Goal: Information Seeking & Learning: Learn about a topic

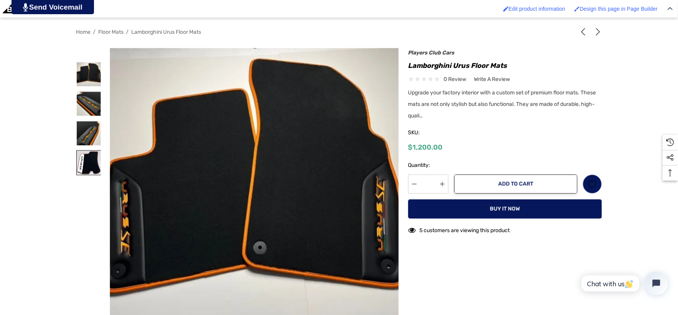
click at [93, 162] on img at bounding box center [89, 163] width 24 height 24
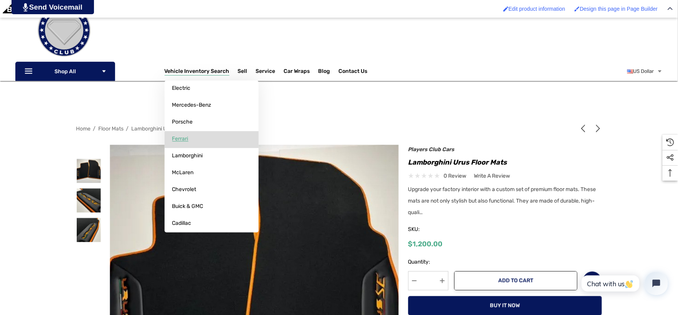
scroll to position [128, 0]
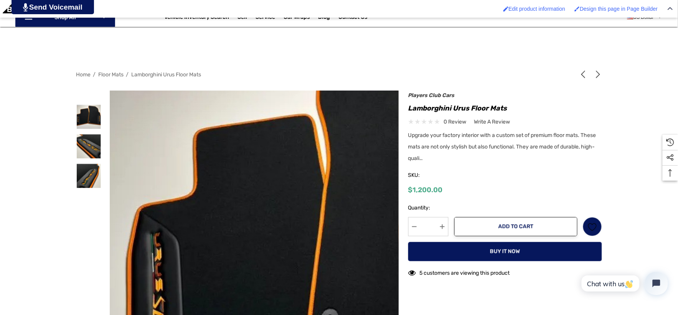
click at [157, 191] on img at bounding box center [322, 247] width 491 height 369
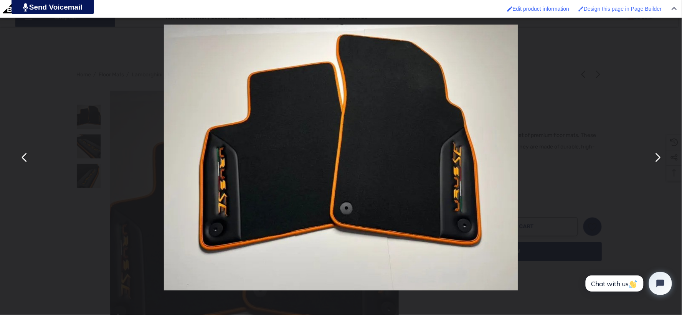
click at [660, 162] on button "You can close this modal content with the ESC key" at bounding box center [657, 158] width 18 height 18
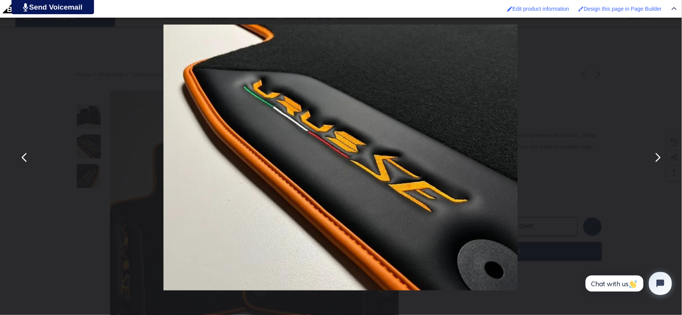
click at [660, 162] on button "You can close this modal content with the ESC key" at bounding box center [657, 158] width 18 height 18
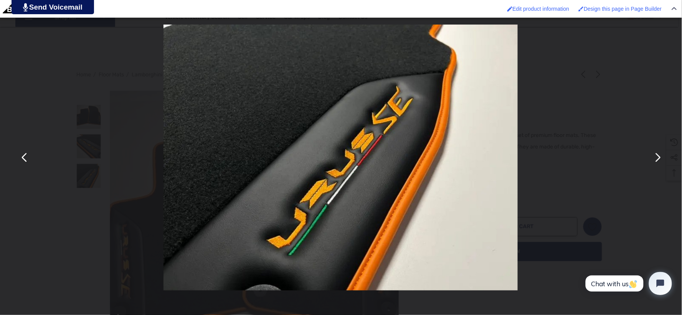
click at [28, 162] on button "You can close this modal content with the ESC key" at bounding box center [24, 158] width 18 height 18
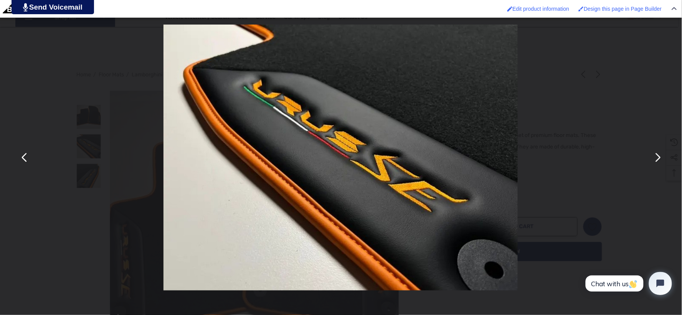
click at [28, 162] on button "You can close this modal content with the ESC key" at bounding box center [24, 158] width 18 height 18
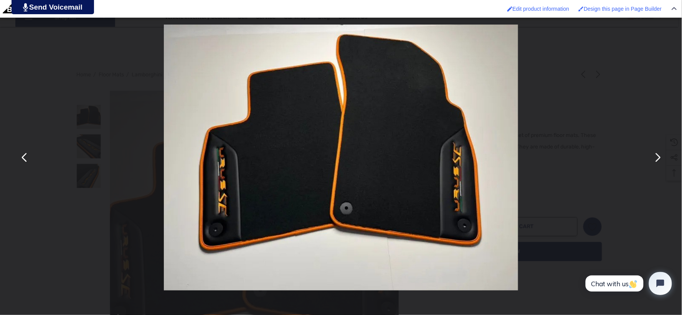
click at [659, 162] on button "You can close this modal content with the ESC key" at bounding box center [657, 158] width 18 height 18
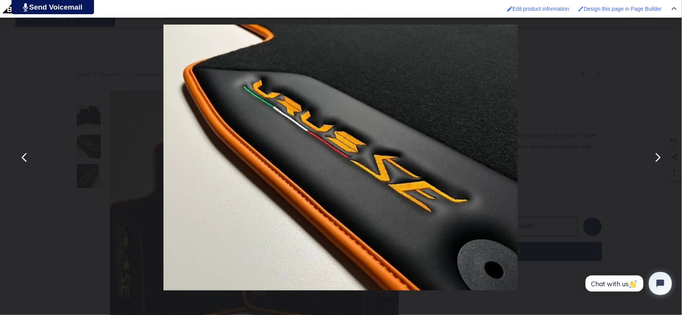
click at [497, 201] on img "You can close this modal content with the ESC key" at bounding box center [340, 158] width 354 height 266
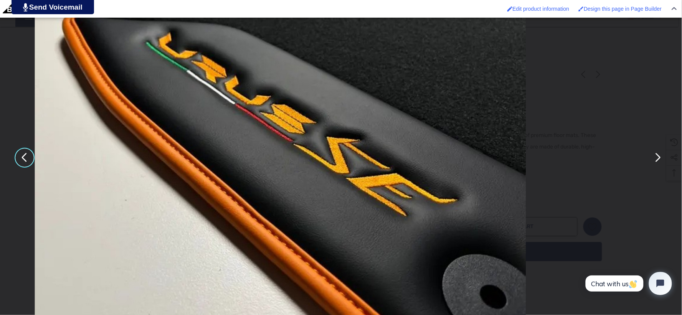
click at [2, 43] on div "You can close this modal content with the ESC key" at bounding box center [341, 157] width 682 height 315
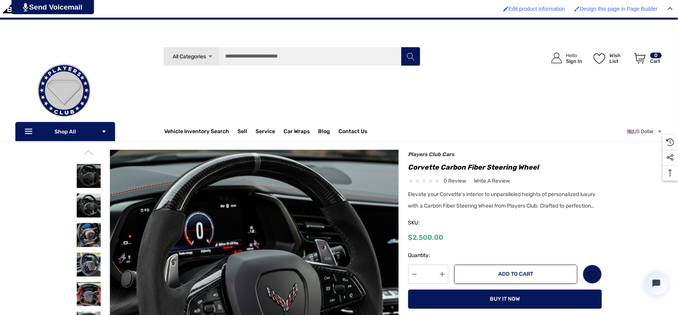
scroll to position [43, 0]
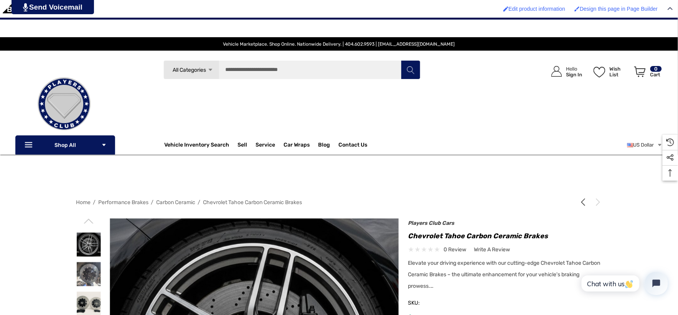
click at [63, 97] on img at bounding box center [64, 104] width 77 height 77
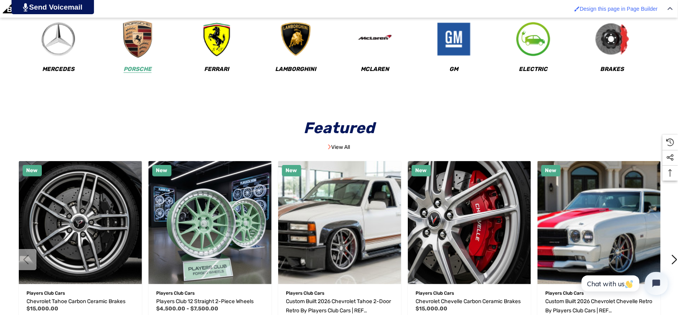
scroll to position [213, 0]
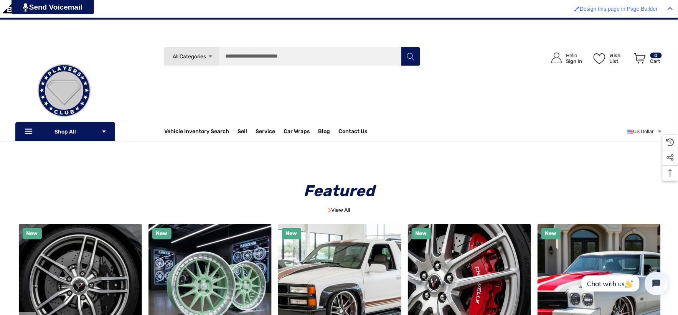
scroll to position [85, 0]
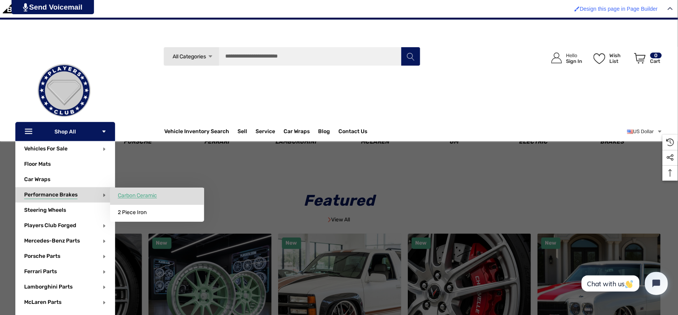
click at [129, 196] on span "Carbon Ceramic" at bounding box center [137, 195] width 39 height 7
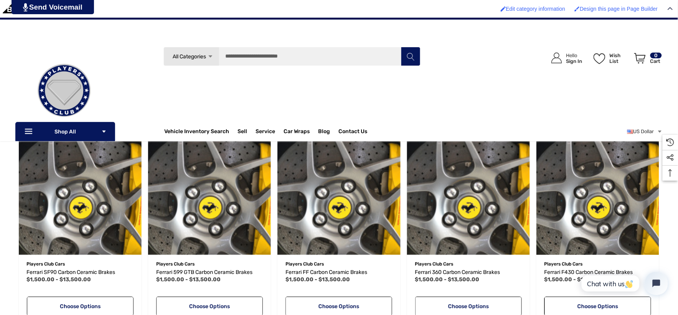
scroll to position [512, 0]
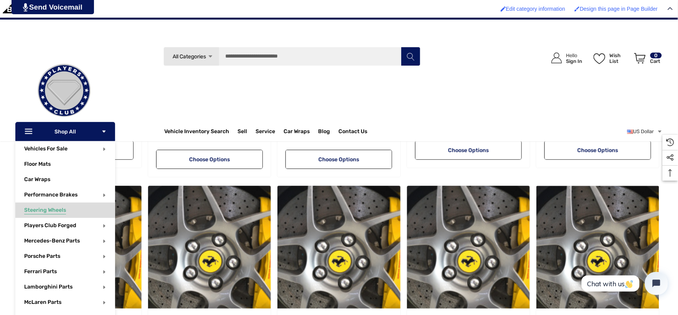
click at [63, 209] on span "Steering Wheels" at bounding box center [45, 211] width 42 height 8
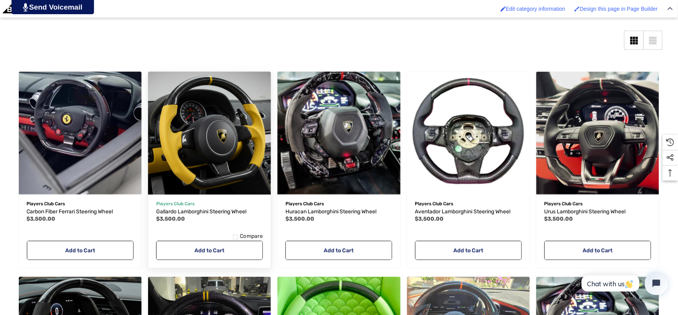
scroll to position [341, 0]
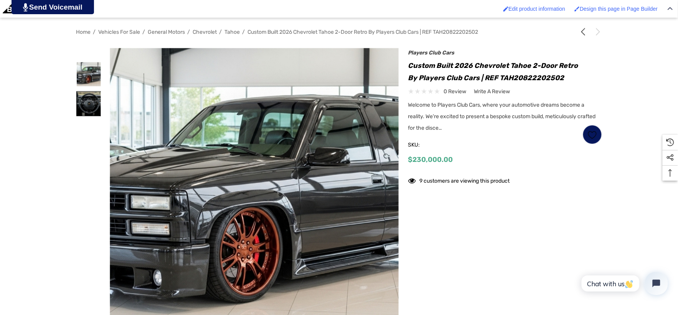
click at [84, 105] on img at bounding box center [89, 104] width 24 height 24
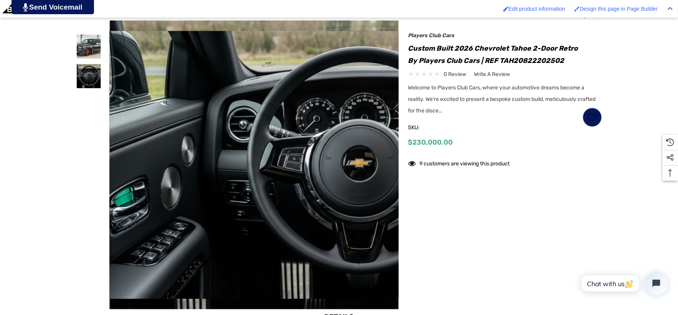
scroll to position [213, 0]
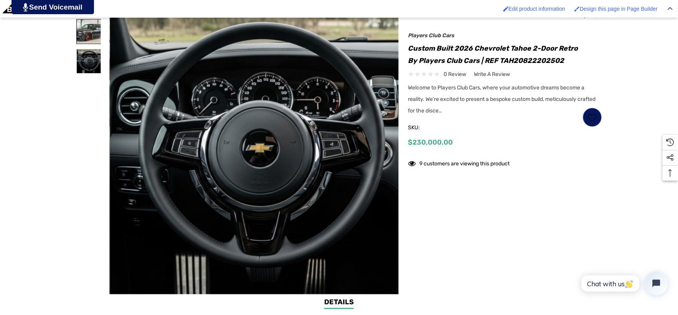
click at [87, 32] on img at bounding box center [89, 32] width 24 height 24
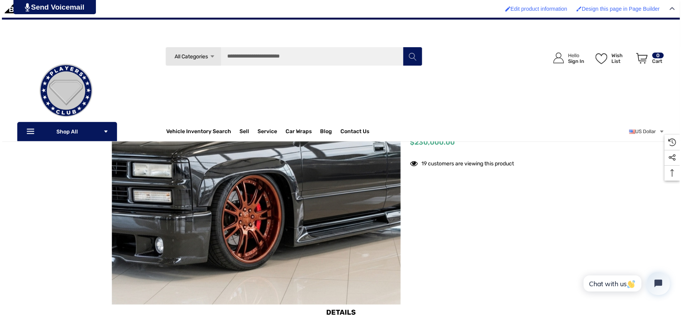
scroll to position [128, 0]
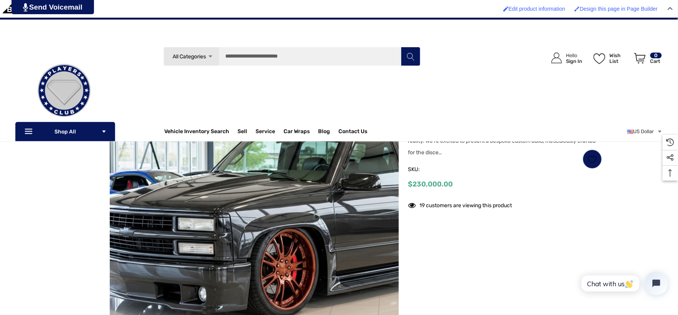
click at [200, 192] on img at bounding box center [292, 215] width 491 height 268
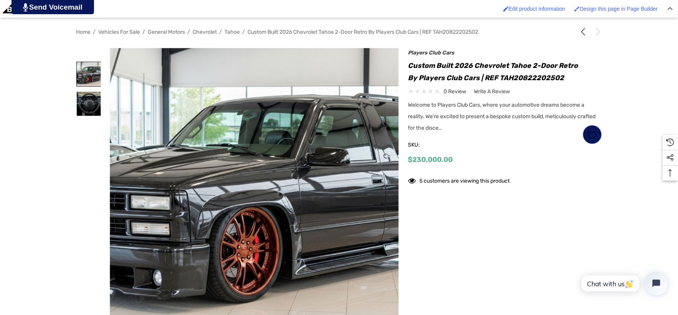
click at [91, 82] on img at bounding box center [89, 74] width 24 height 24
click at [93, 92] on img at bounding box center [89, 104] width 24 height 24
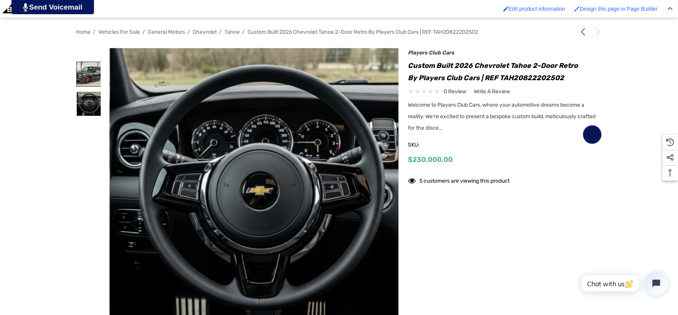
click at [94, 84] on img at bounding box center [89, 74] width 24 height 24
